Goal: Transaction & Acquisition: Purchase product/service

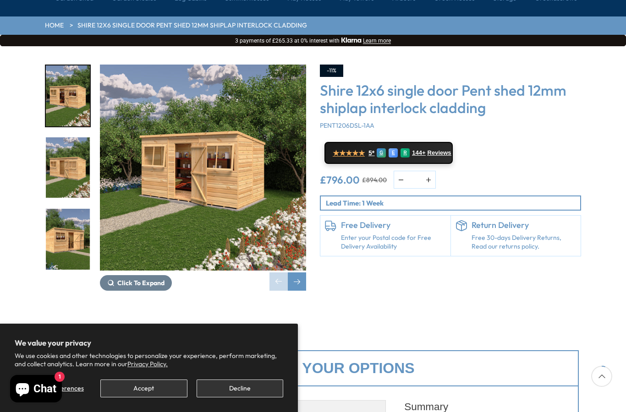
scroll to position [117, 0]
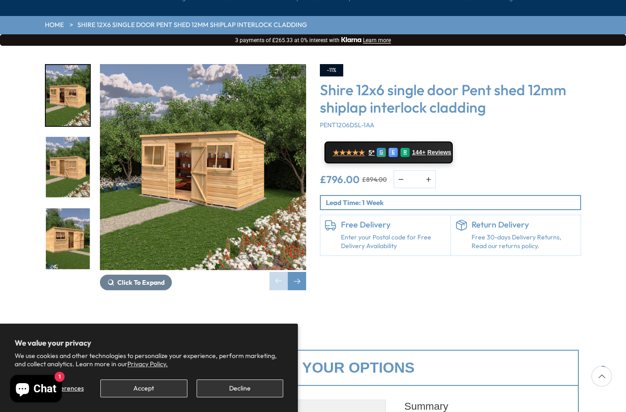
click at [297, 272] on div "Next slide" at bounding box center [297, 281] width 18 height 18
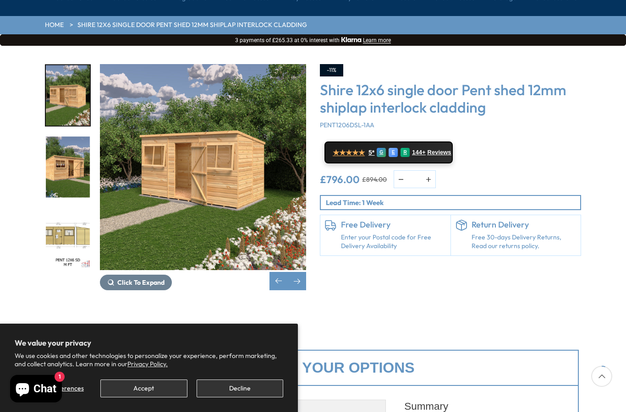
click at [305, 272] on div "Next slide" at bounding box center [297, 281] width 18 height 18
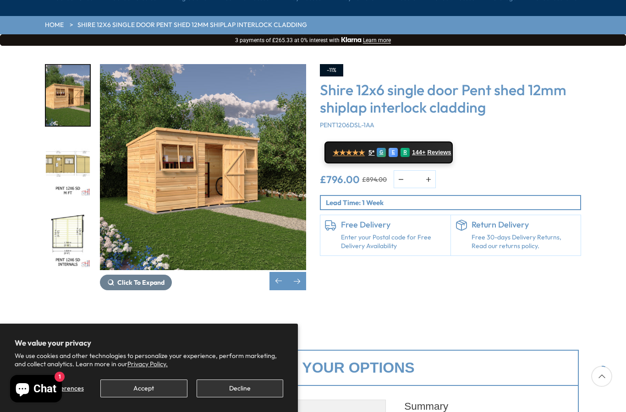
click at [299, 272] on div "Next slide" at bounding box center [297, 281] width 18 height 18
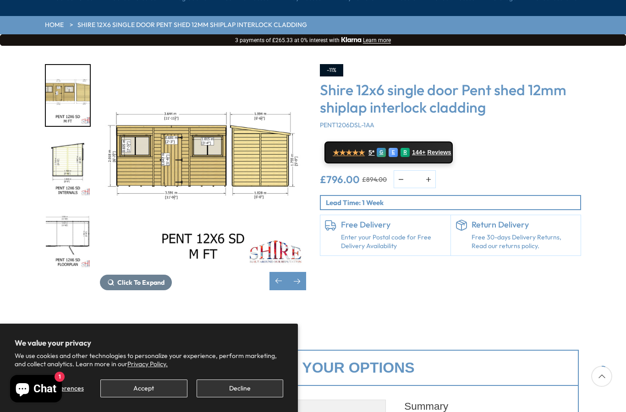
click at [301, 272] on div "Next slide" at bounding box center [297, 281] width 18 height 18
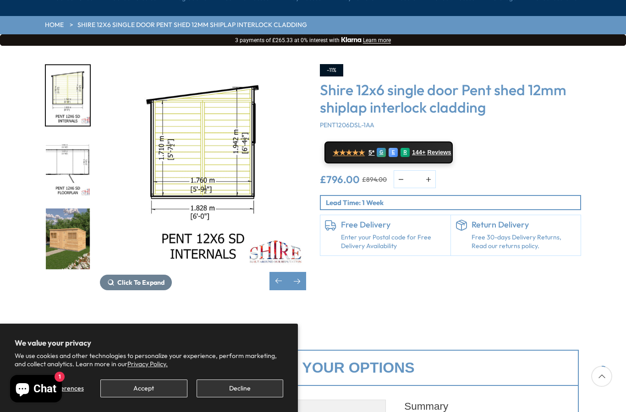
click at [299, 272] on div "Next slide" at bounding box center [297, 281] width 18 height 18
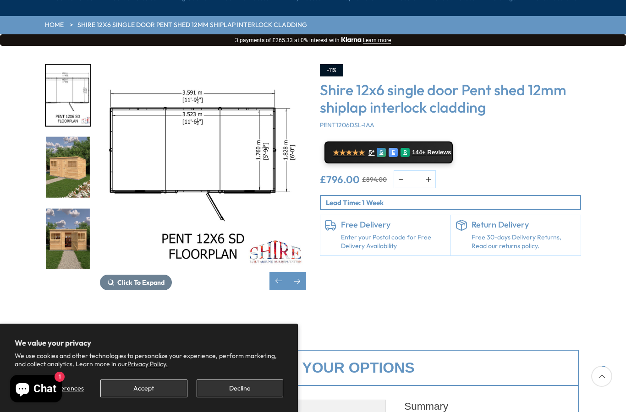
click at [299, 272] on div "Next slide" at bounding box center [297, 281] width 18 height 18
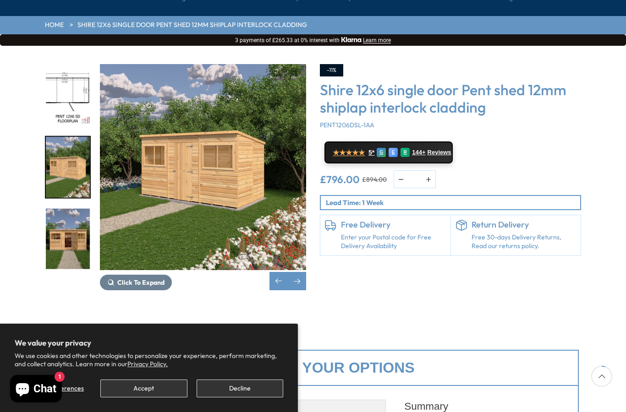
click at [298, 272] on div "Next slide" at bounding box center [297, 281] width 18 height 18
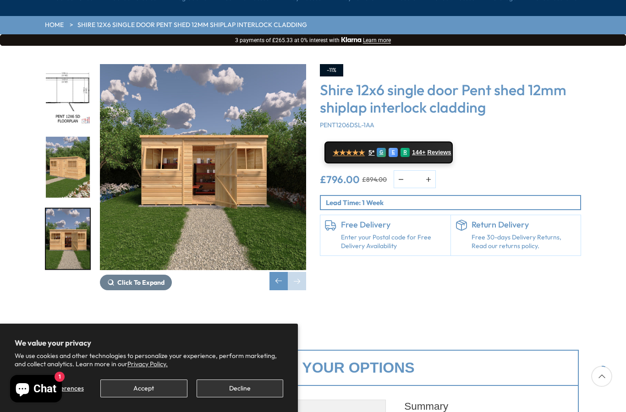
click at [297, 272] on div "Next slide" at bounding box center [297, 281] width 18 height 18
click at [300, 272] on div "Next slide" at bounding box center [297, 281] width 18 height 18
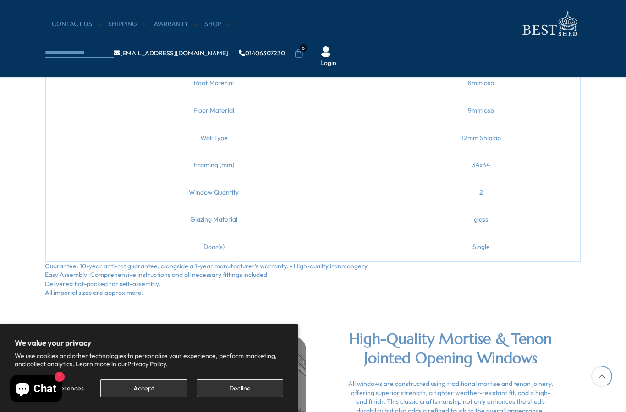
scroll to position [879, 0]
